Goal: Download file/media

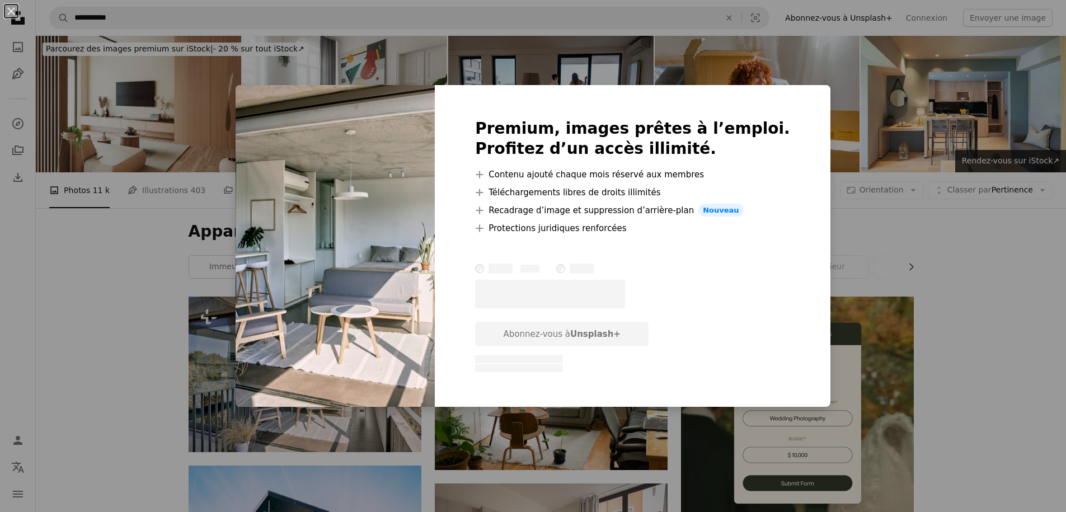
scroll to position [110, 0]
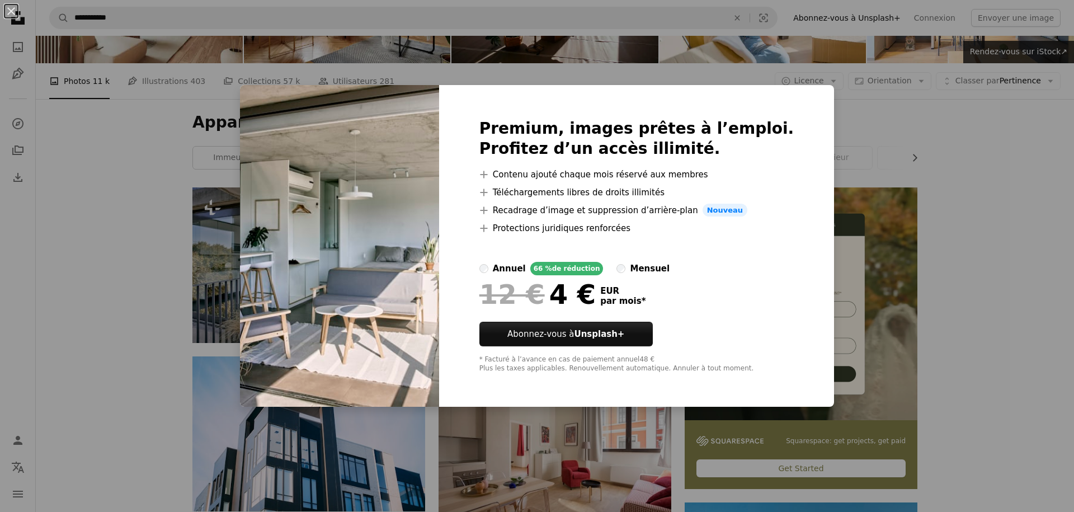
click at [956, 216] on div "An X shape Premium, images prêtes à l’emploi. Profitez d’un accès illimité. A p…" at bounding box center [537, 256] width 1074 height 512
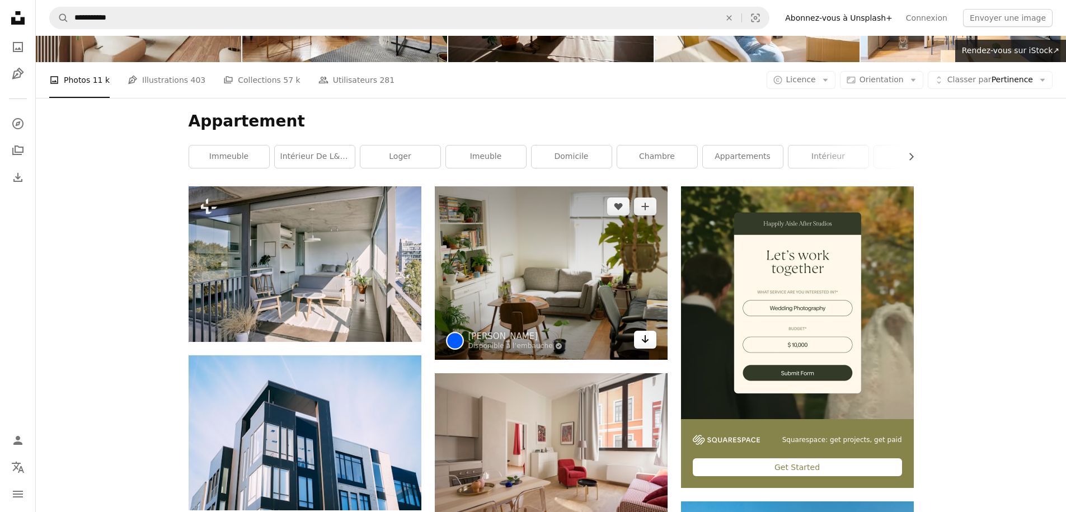
click at [642, 332] on icon "Arrow pointing down" at bounding box center [644, 338] width 9 height 13
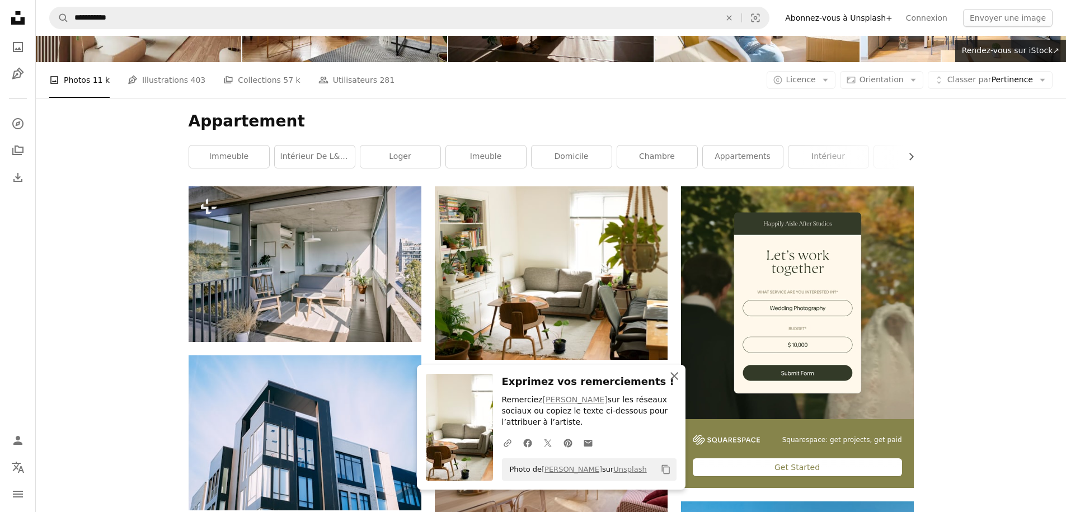
click at [671, 378] on icon "button" at bounding box center [674, 376] width 8 height 8
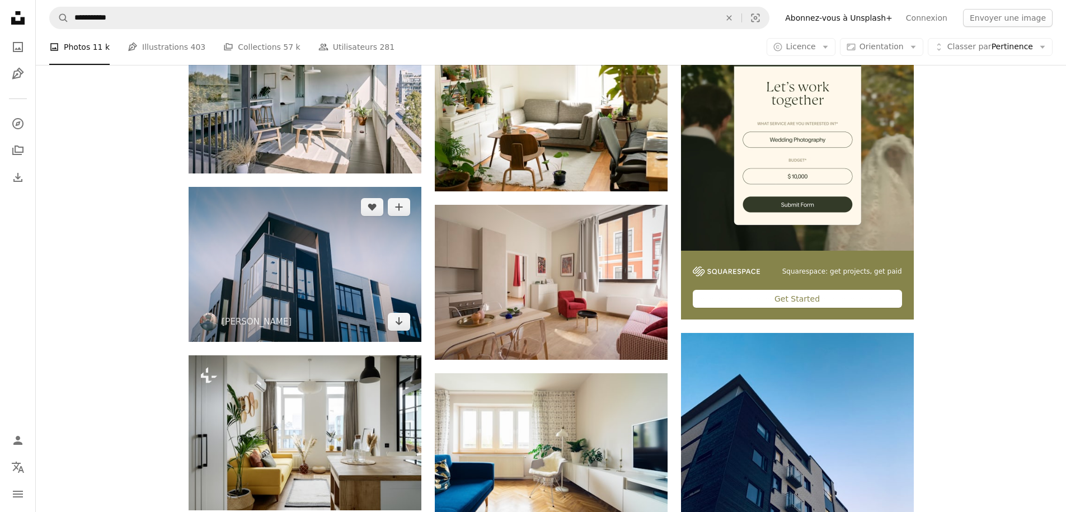
scroll to position [277, 0]
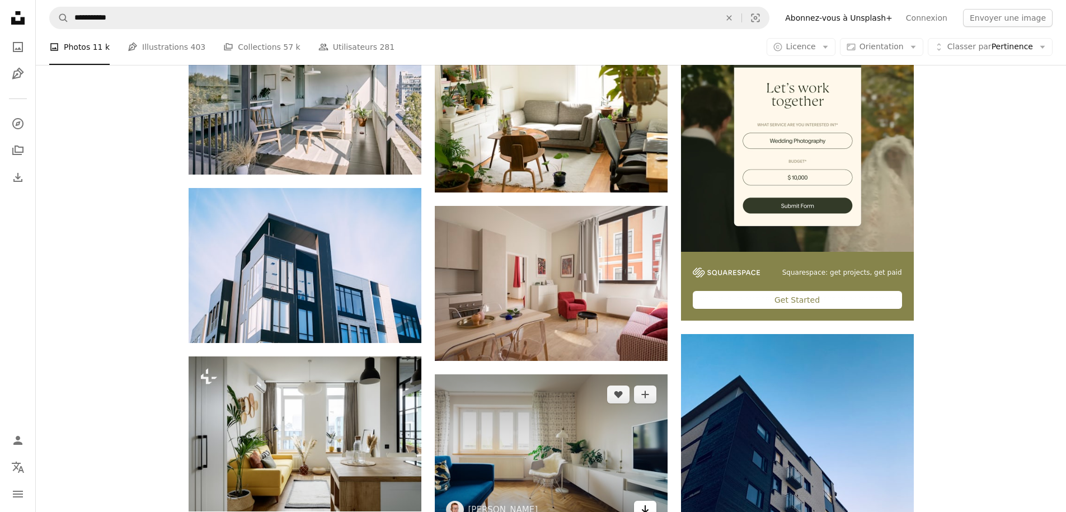
click at [646, 505] on icon "Télécharger" at bounding box center [644, 509] width 7 height 8
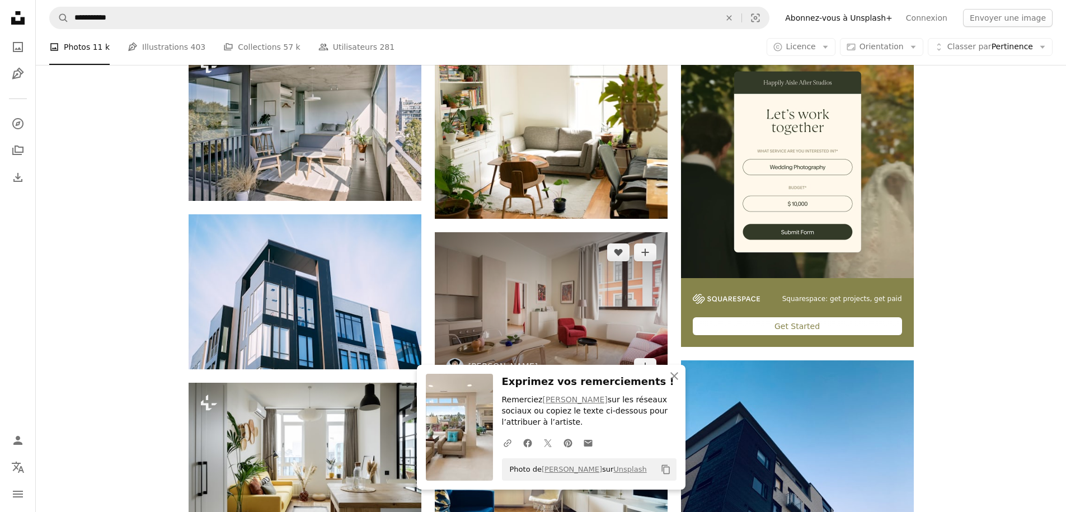
scroll to position [181, 0]
